Goal: Task Accomplishment & Management: Manage account settings

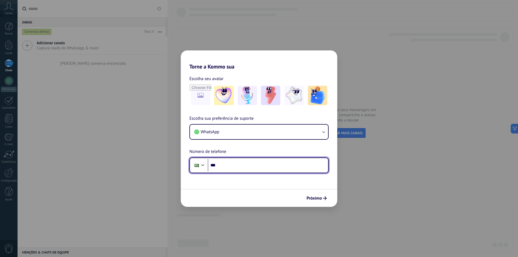
click at [241, 167] on input "***" at bounding box center [268, 165] width 120 height 12
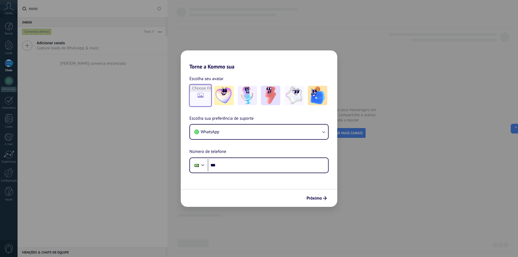
click at [198, 99] on input "file" at bounding box center [200, 95] width 21 height 21
type input "**********"
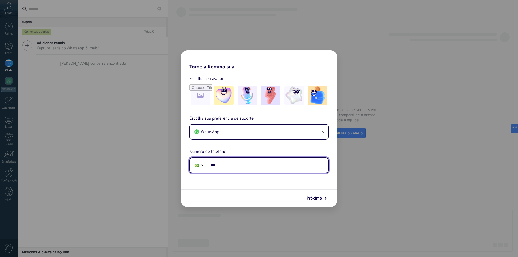
click at [274, 169] on input "***" at bounding box center [268, 165] width 120 height 12
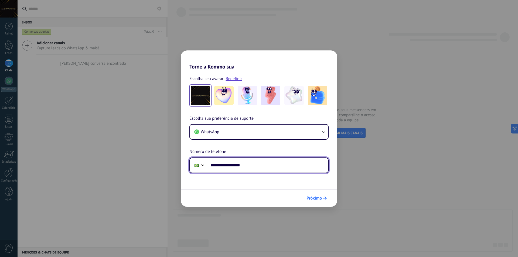
type input "**********"
click at [314, 200] on span "Próximo" at bounding box center [314, 198] width 15 height 4
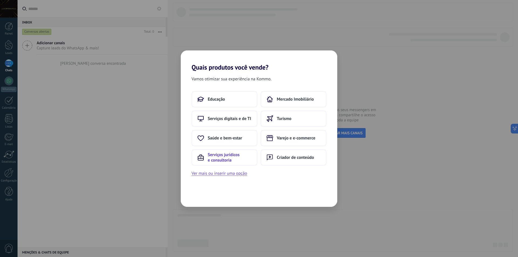
click at [225, 156] on span "Serviços jurídicos e consultoria" at bounding box center [230, 157] width 44 height 11
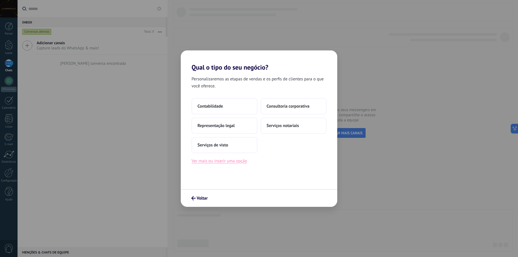
click at [214, 161] on button "Ver mais ou inserir uma opção" at bounding box center [220, 161] width 56 height 7
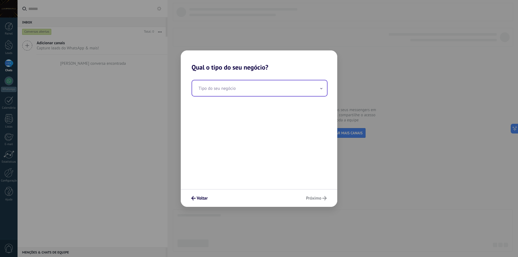
click at [224, 95] on input "text" at bounding box center [259, 88] width 135 height 16
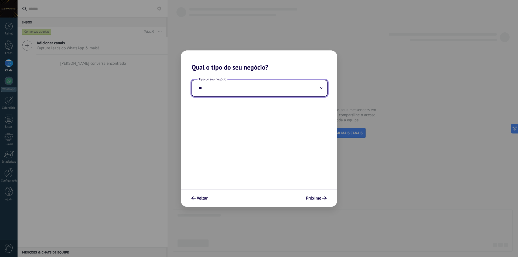
type input "*"
type input "**********"
click at [309, 197] on span "Próximo" at bounding box center [313, 198] width 15 height 4
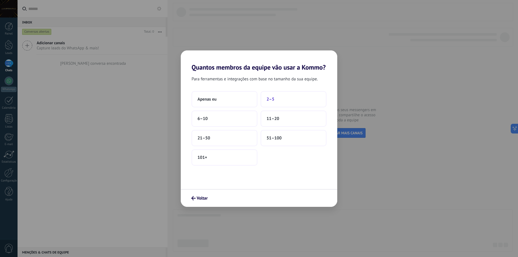
click at [281, 102] on button "2–5" at bounding box center [294, 99] width 66 height 16
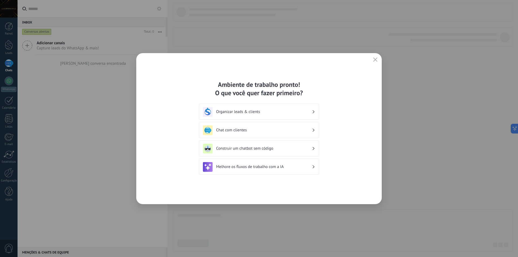
click at [232, 147] on h3 "Construir um chatbot sem código" at bounding box center [264, 148] width 96 height 5
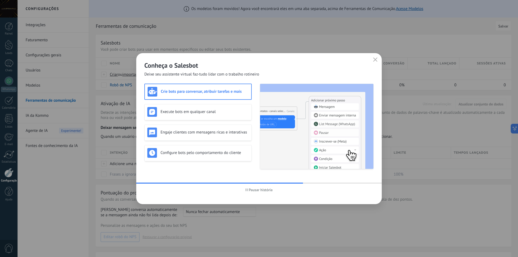
click at [264, 191] on span "Pausar história" at bounding box center [261, 190] width 24 height 4
click at [255, 191] on span "Iniciar história" at bounding box center [260, 190] width 23 height 4
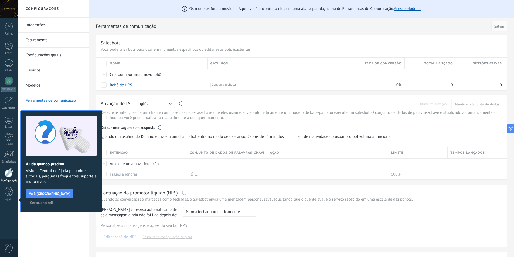
click at [53, 201] on span "Certo, entendi" at bounding box center [41, 203] width 23 height 4
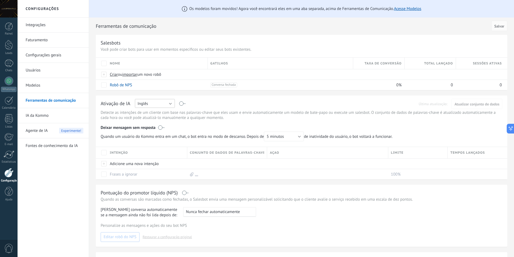
click at [154, 103] on button "Inglês" at bounding box center [155, 103] width 40 height 9
click at [151, 130] on span "Português" at bounding box center [152, 131] width 41 height 5
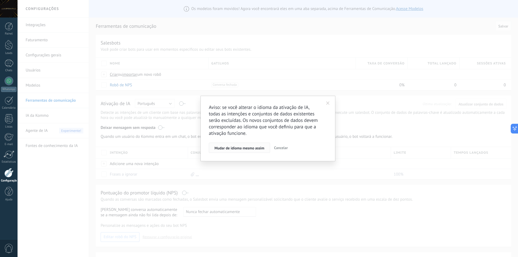
click at [261, 148] on span "Mudar de idioma mesmo assim" at bounding box center [240, 148] width 50 height 4
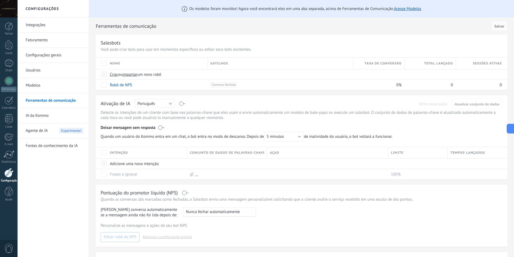
click at [165, 128] on label at bounding box center [161, 127] width 6 height 5
click at [162, 128] on label at bounding box center [161, 127] width 6 height 5
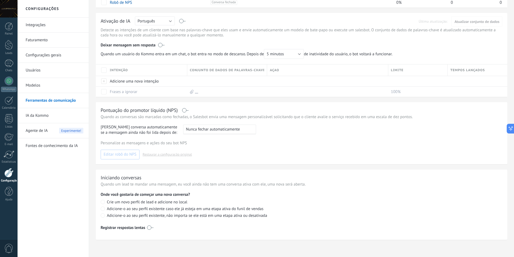
scroll to position [83, 0]
click at [48, 26] on link "Integrações" at bounding box center [55, 25] width 58 height 15
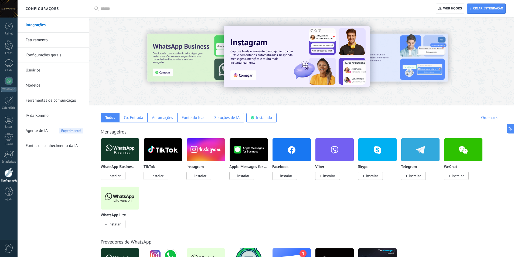
click at [48, 42] on link "Faturamento" at bounding box center [55, 40] width 58 height 15
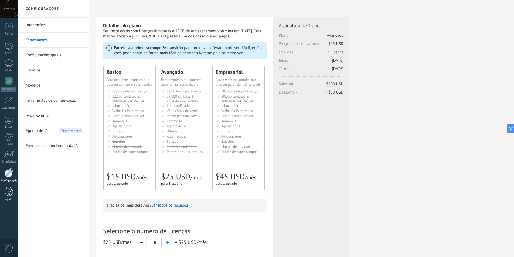
click at [5, 192] on div at bounding box center [9, 191] width 8 height 9
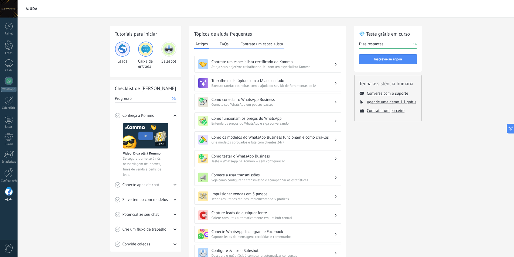
click at [167, 46] on img at bounding box center [168, 49] width 13 height 13
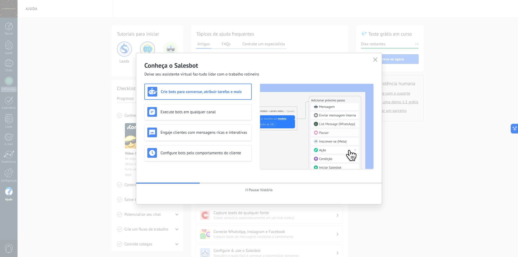
click at [201, 90] on h3 "Crie bots para conversar, atribuir tarefas e mais" at bounding box center [205, 91] width 88 height 5
click at [200, 115] on div "Execute bots em qualquer canal" at bounding box center [197, 112] width 101 height 10
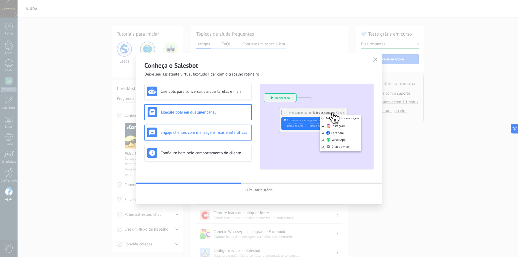
click at [196, 128] on div "Engaje clientes com mensagens ricas e interativas" at bounding box center [197, 133] width 101 height 10
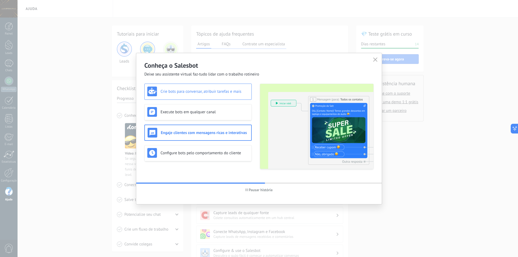
click at [188, 91] on h3 "Crie bots para conversar, atribuir tarefas e mais" at bounding box center [205, 91] width 88 height 5
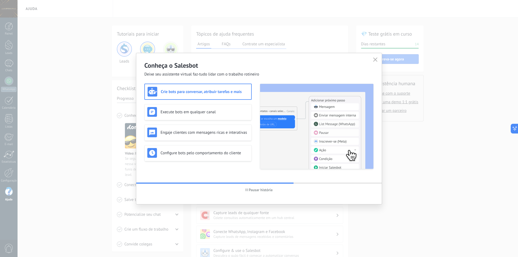
click at [269, 187] on button "Pausar história" at bounding box center [259, 190] width 32 height 8
click at [375, 61] on icon "button" at bounding box center [375, 59] width 4 height 4
